Goal: Communication & Community: Answer question/provide support

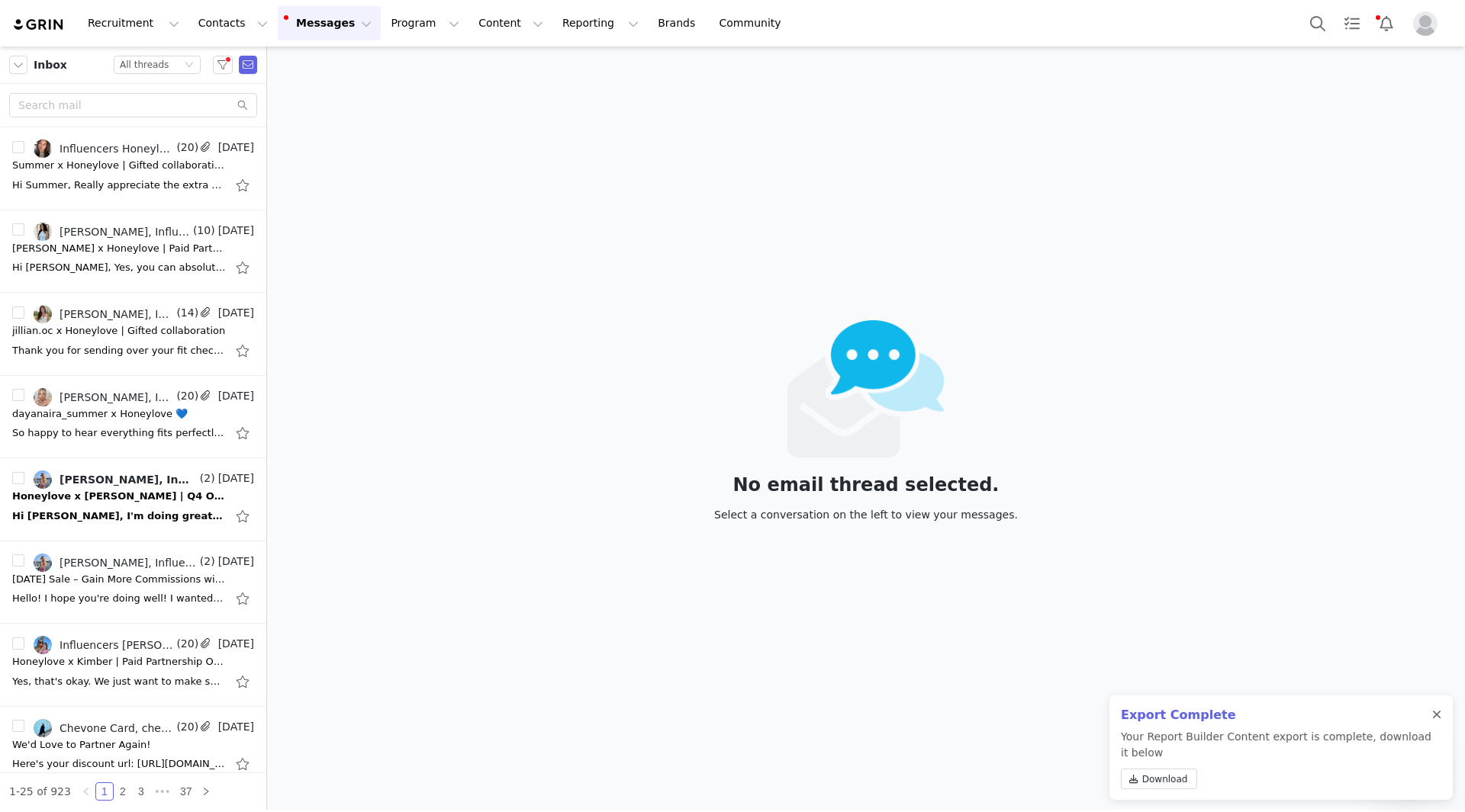
click at [1437, 714] on div at bounding box center [1437, 715] width 9 height 12
click at [58, 507] on div "Hi [PERSON_NAME], I'm doing great—thank you! I hope you're doing well too 😊 I'd…" at bounding box center [133, 517] width 242 height 25
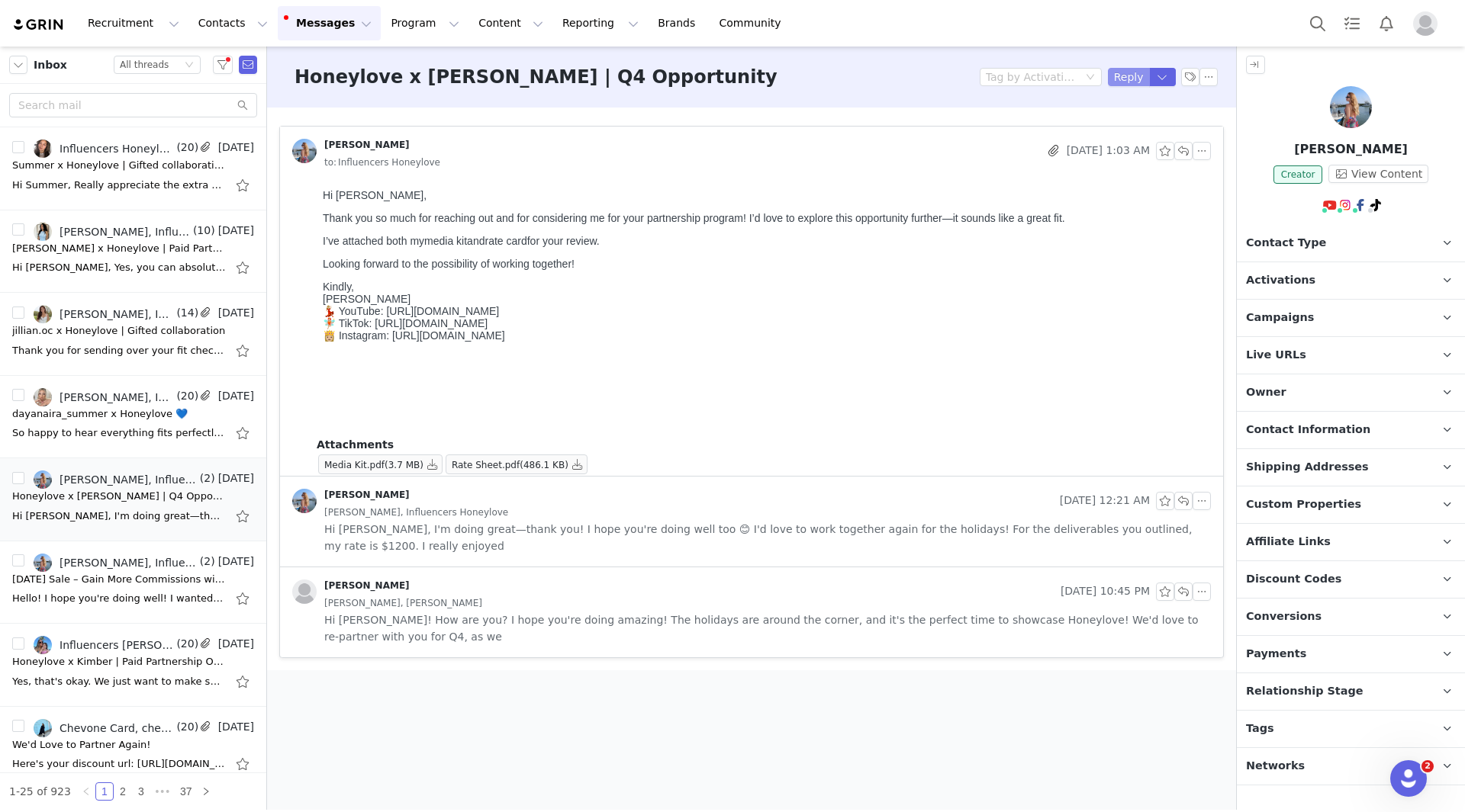
click at [1127, 80] on button "Reply" at bounding box center [1129, 77] width 42 height 18
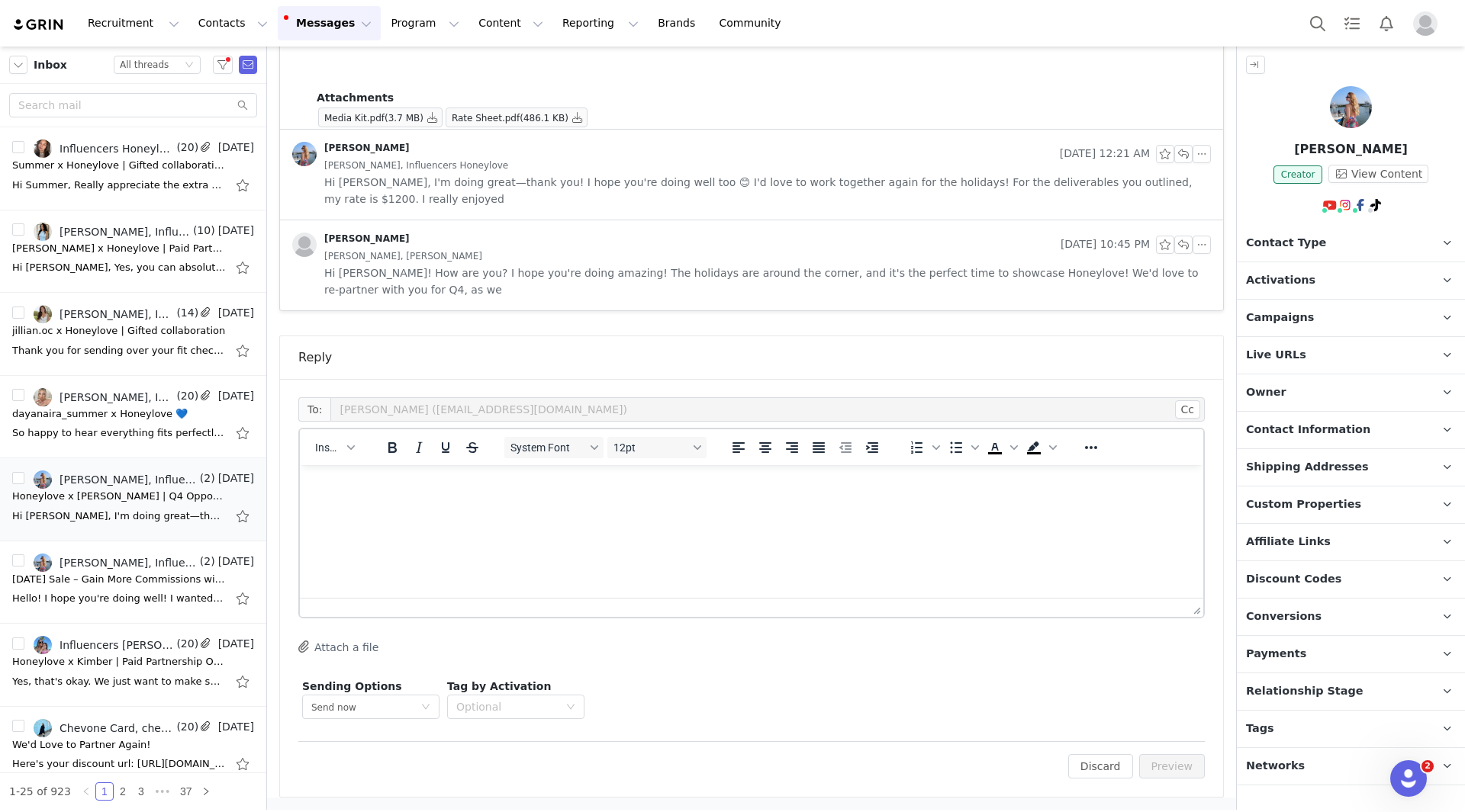
click at [489, 500] on html at bounding box center [752, 486] width 904 height 41
click at [349, 449] on icon "button" at bounding box center [351, 447] width 8 height 8
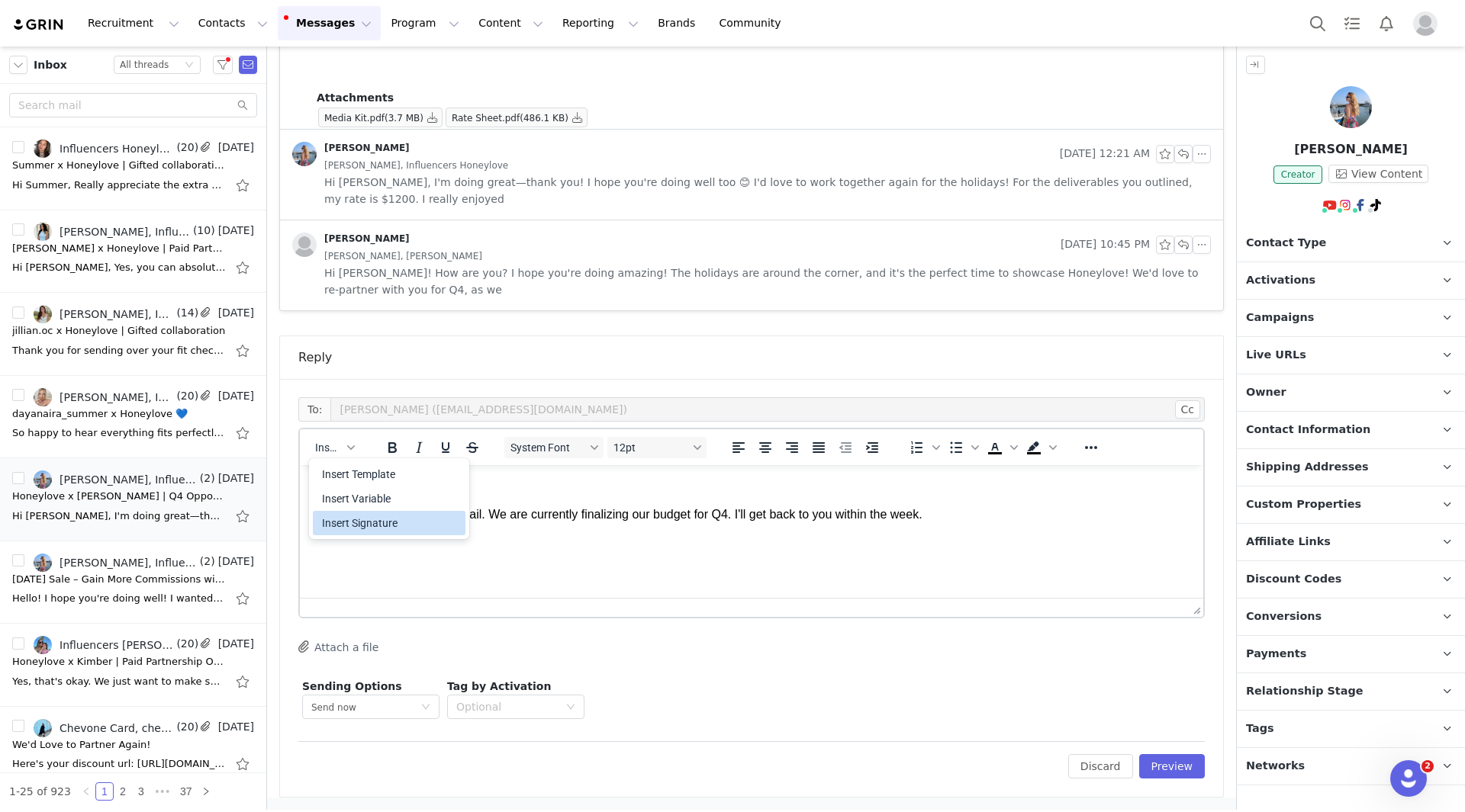
click at [358, 521] on div "Insert Signature" at bounding box center [390, 523] width 137 height 18
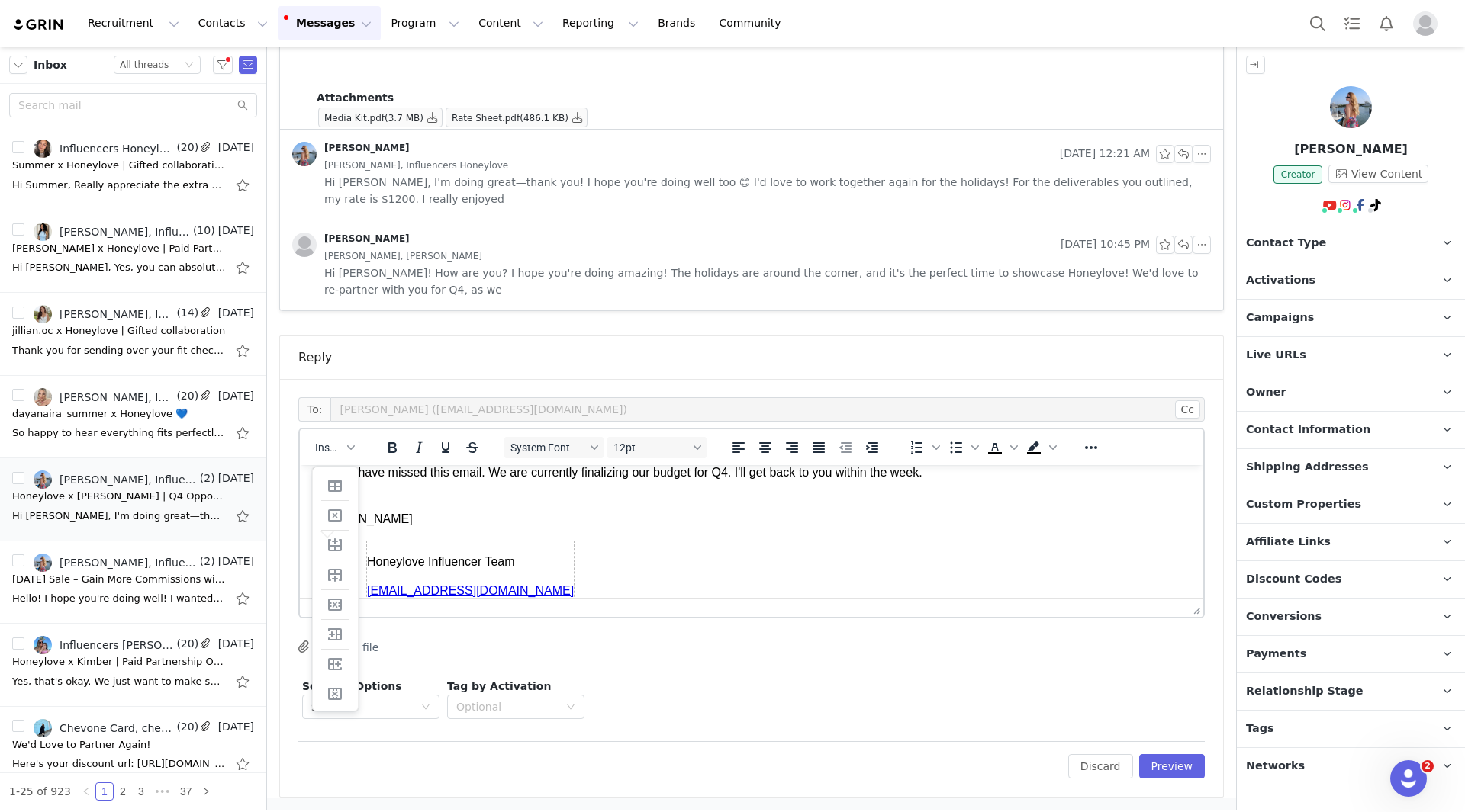
click at [548, 525] on p "Warmly, Cachu" at bounding box center [752, 511] width 879 height 35
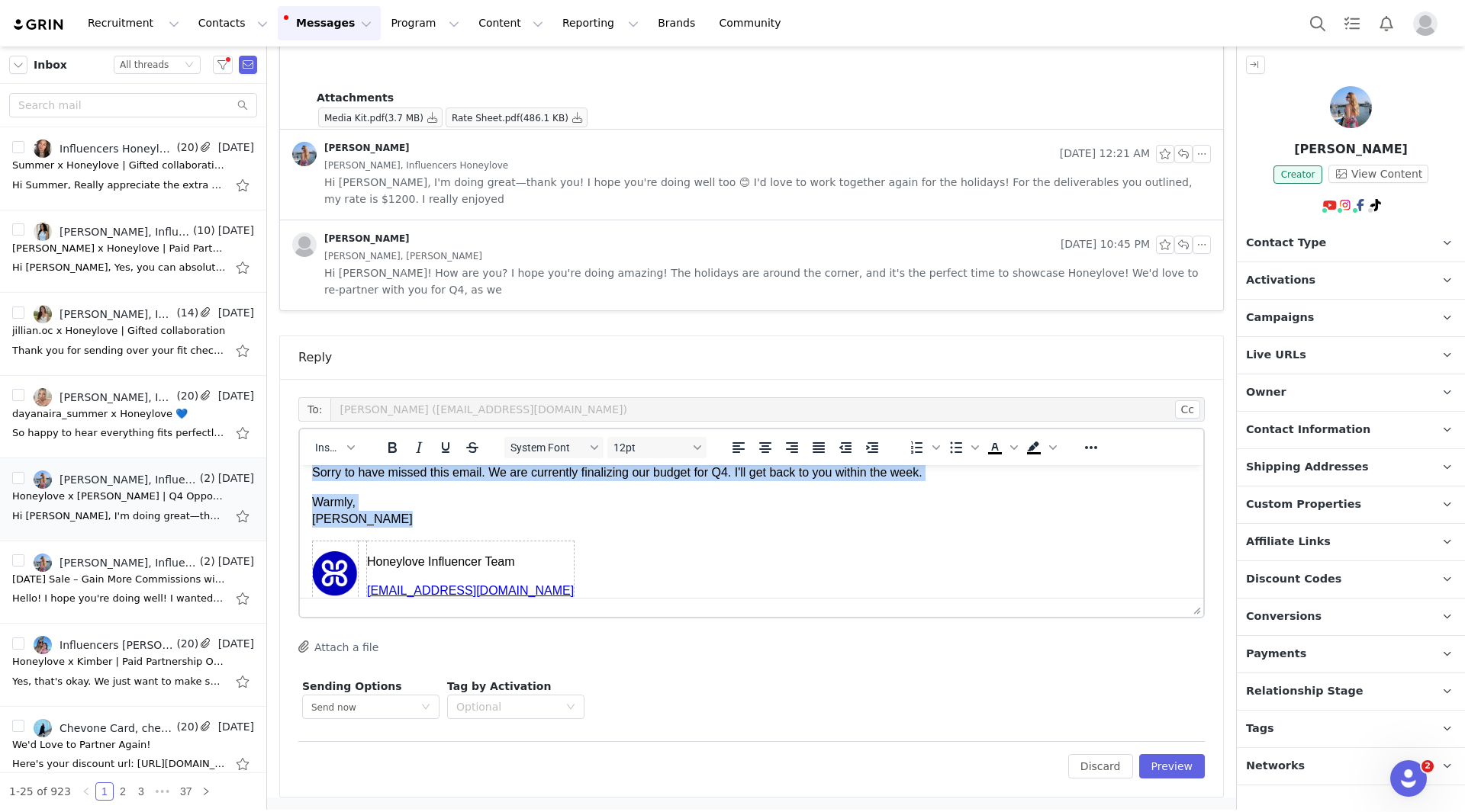
copy body "Hi Christina, Sorry to have missed this email. We are currently finalizing our …"
click at [613, 519] on p "Warmly, Cachu" at bounding box center [752, 511] width 879 height 35
click at [934, 492] on body "Hi Christina, Sorry to have missed this email. We are currently finalizing our …" at bounding box center [752, 524] width 879 height 177
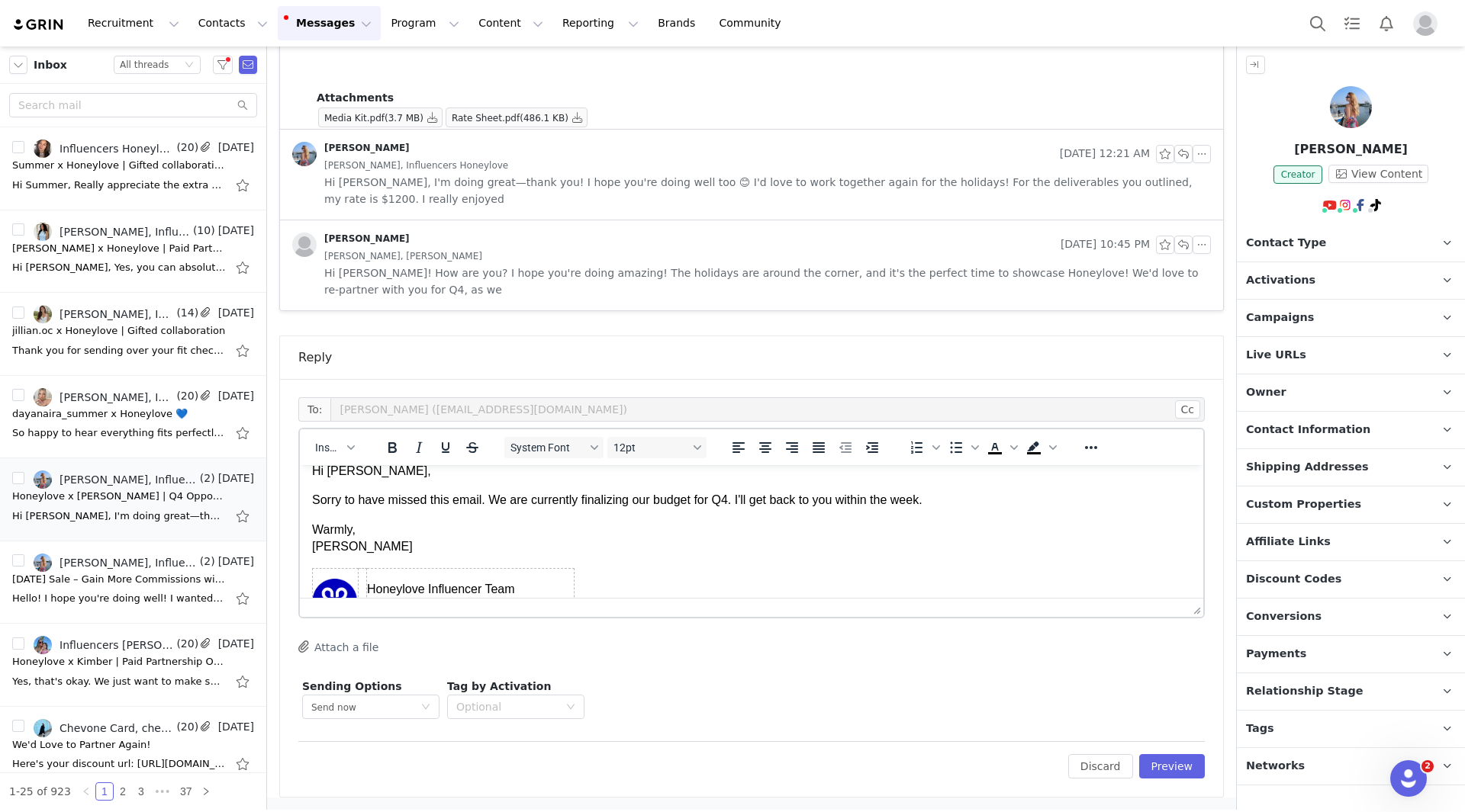
scroll to position [0, 0]
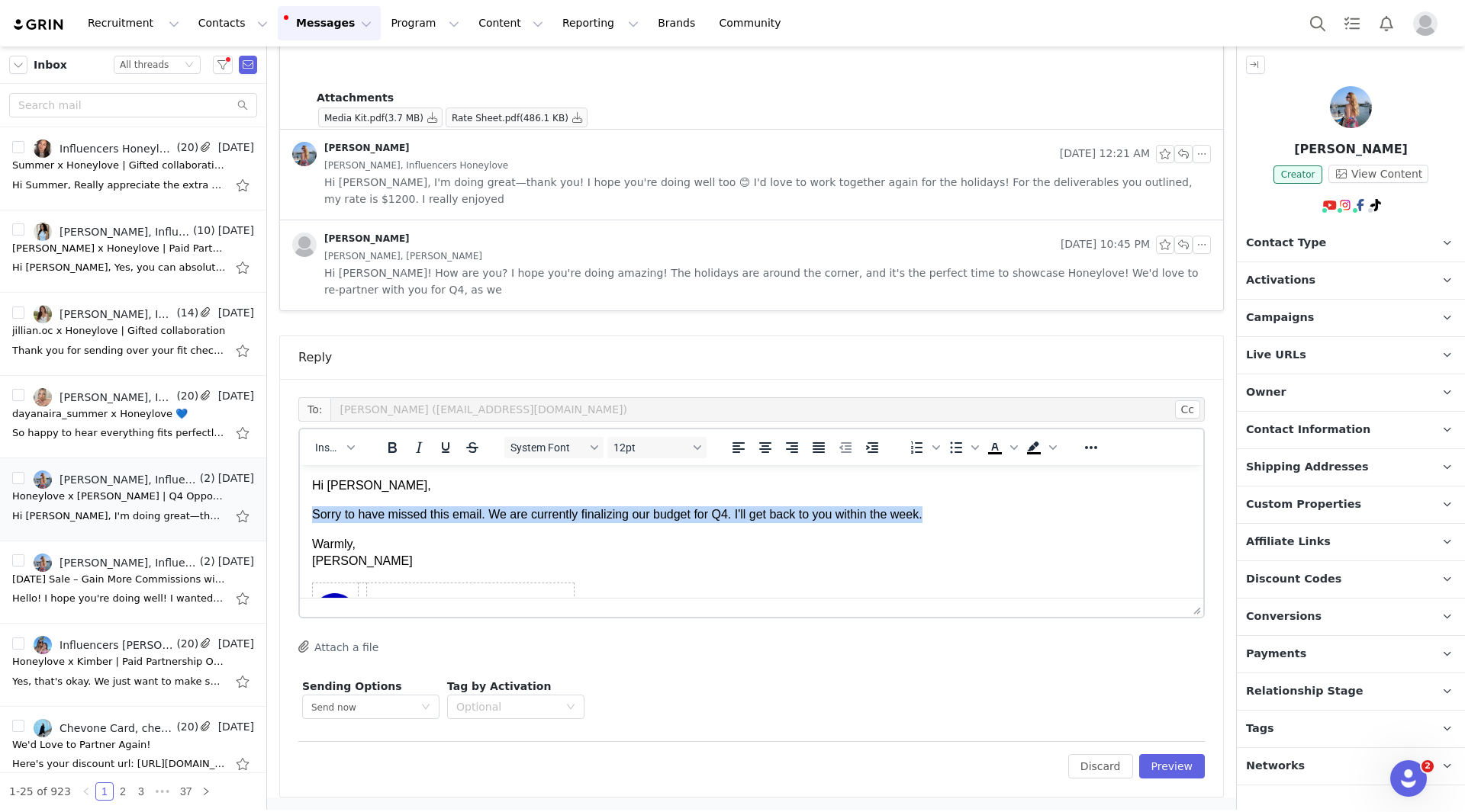
drag, startPoint x: 774, startPoint y: 520, endPoint x: 286, endPoint y: 520, distance: 488.0
click at [300, 520] on html "Hi Christina, Sorry to have missed this email. We are currently finalizing our …" at bounding box center [752, 566] width 904 height 201
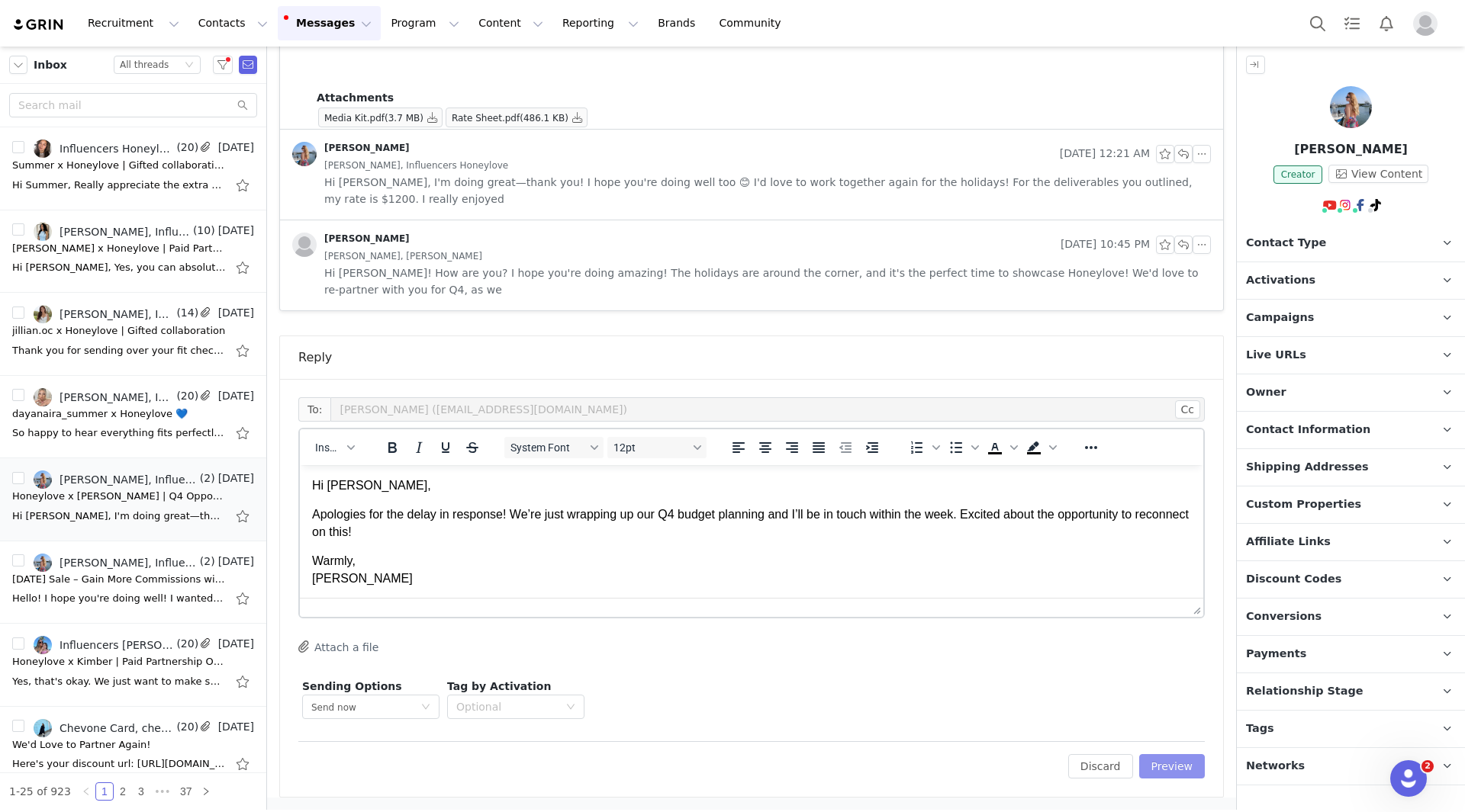
click at [1179, 761] on button "Preview" at bounding box center [1172, 767] width 66 height 25
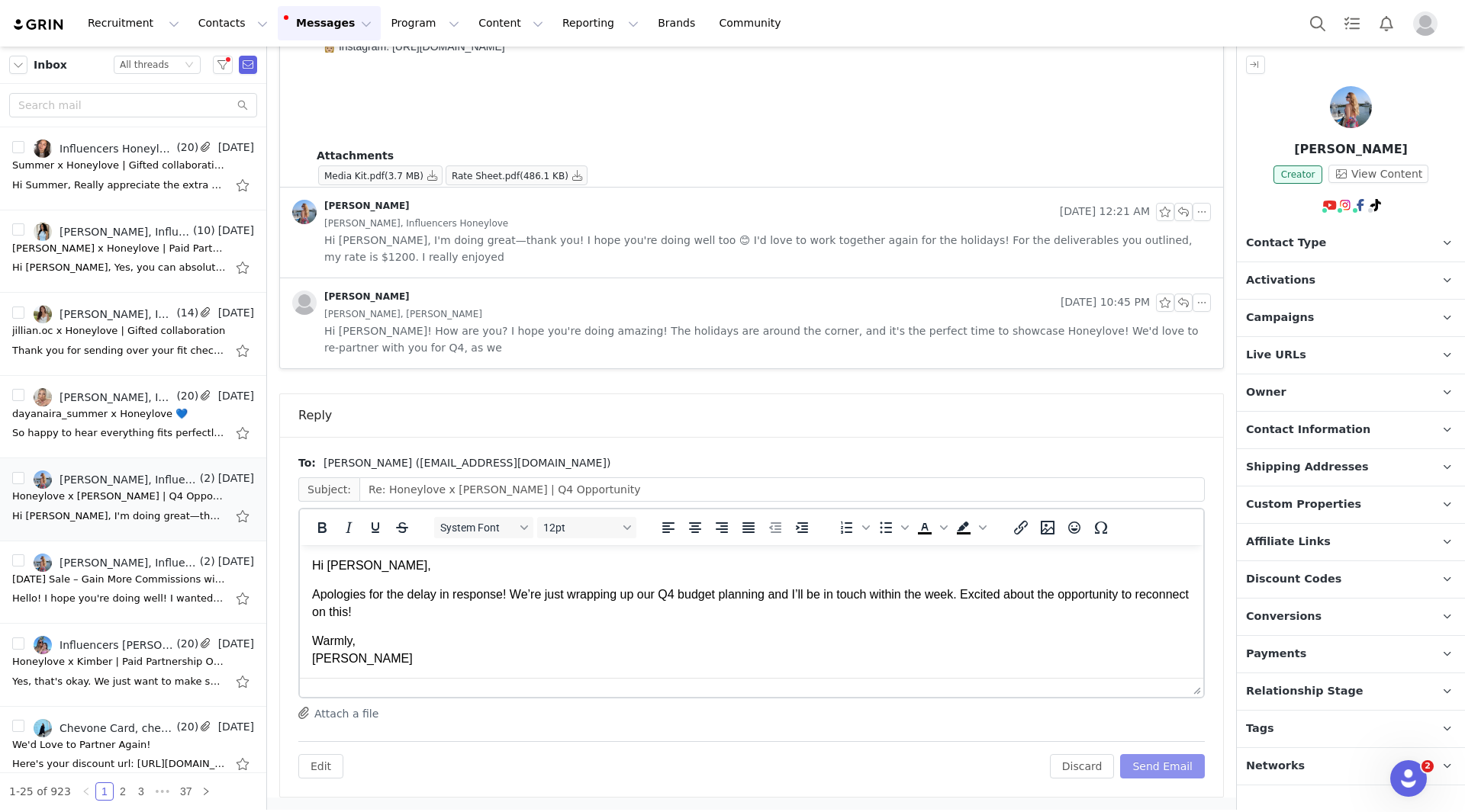
click at [1170, 770] on button "Send Email" at bounding box center [1162, 767] width 84 height 25
